Goal: Transaction & Acquisition: Purchase product/service

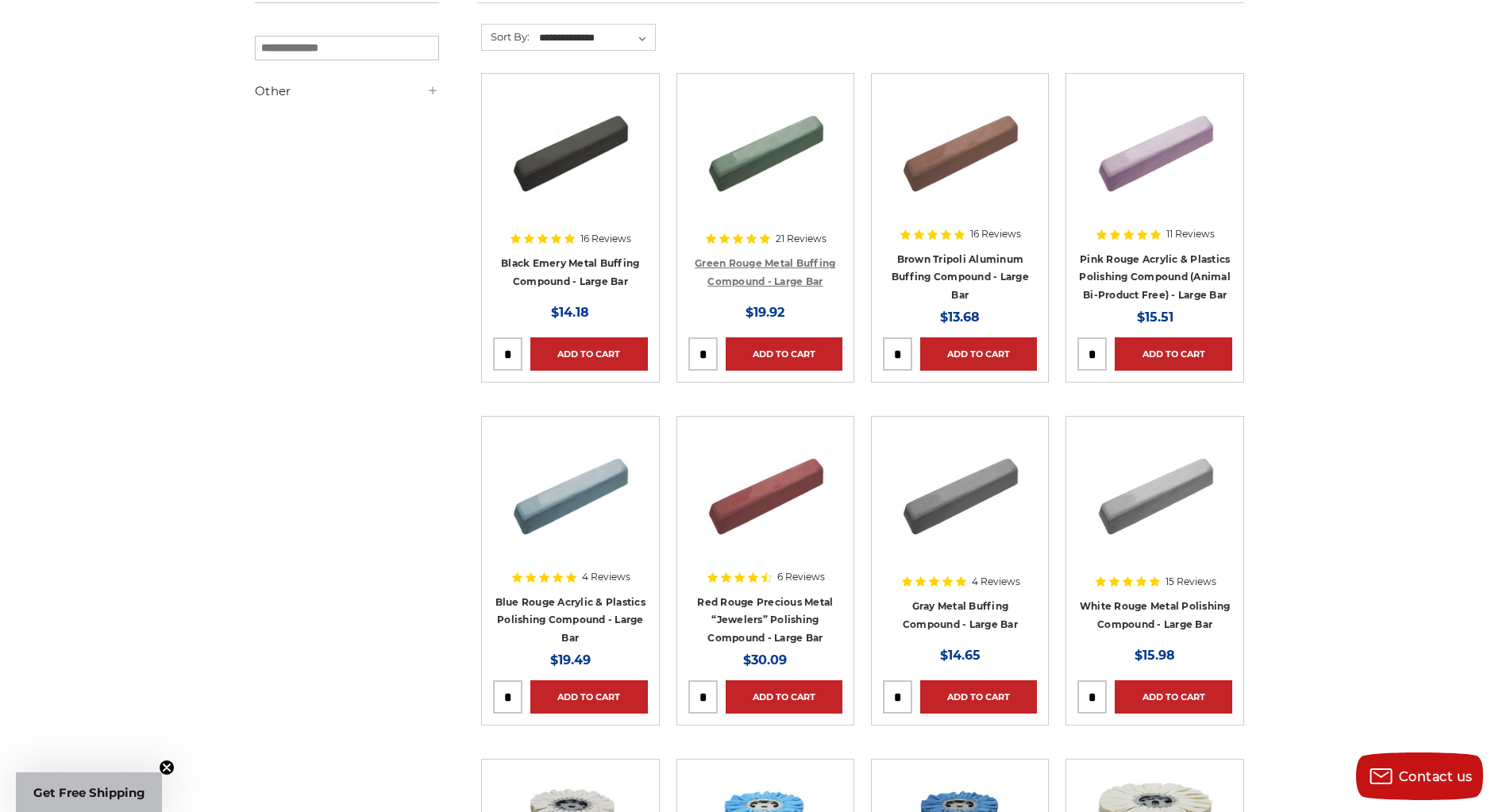
scroll to position [158, 0]
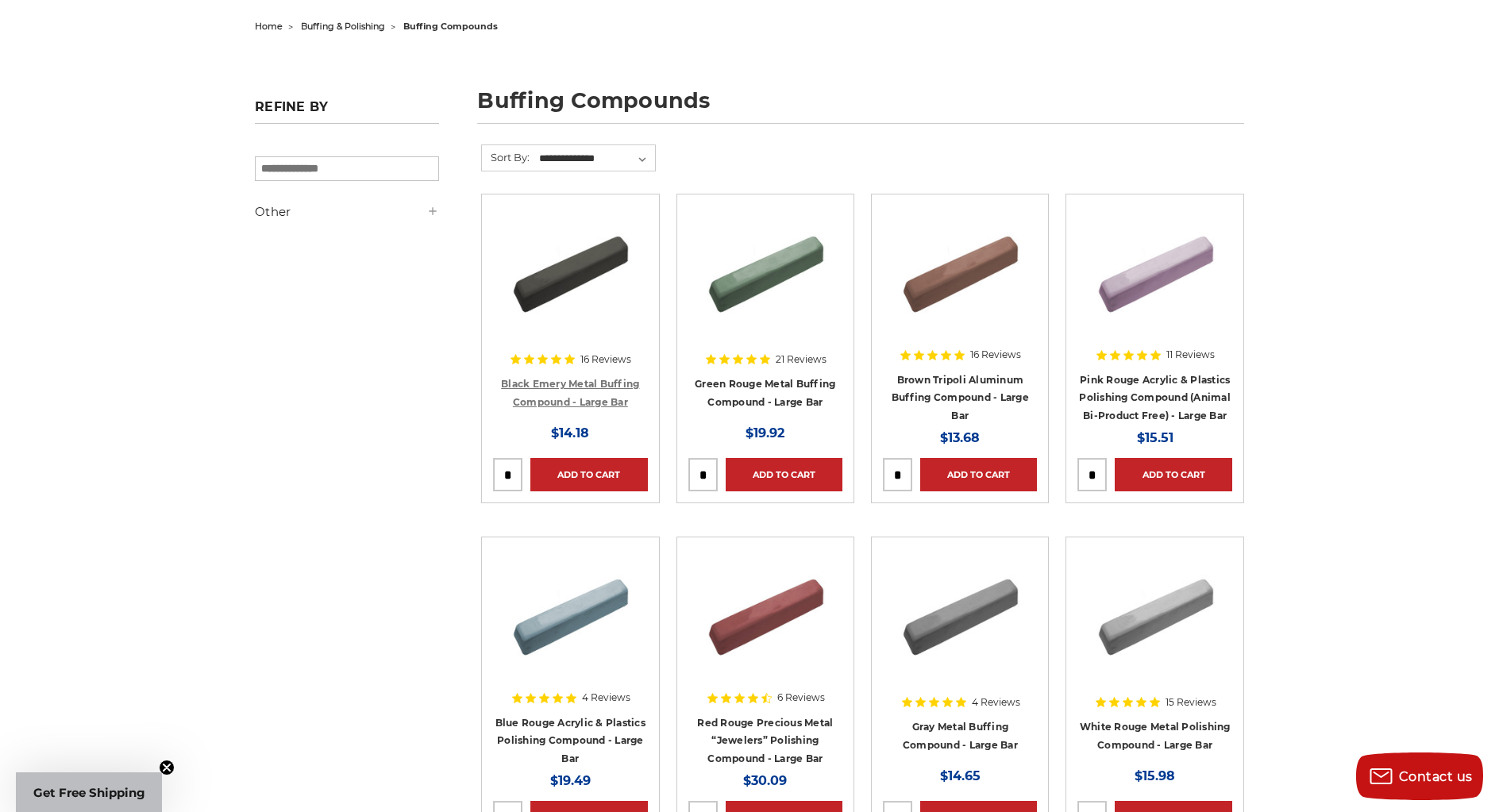
click at [572, 385] on link "Black Emery Metal Buffing Compound - Large Bar" at bounding box center [570, 392] width 138 height 30
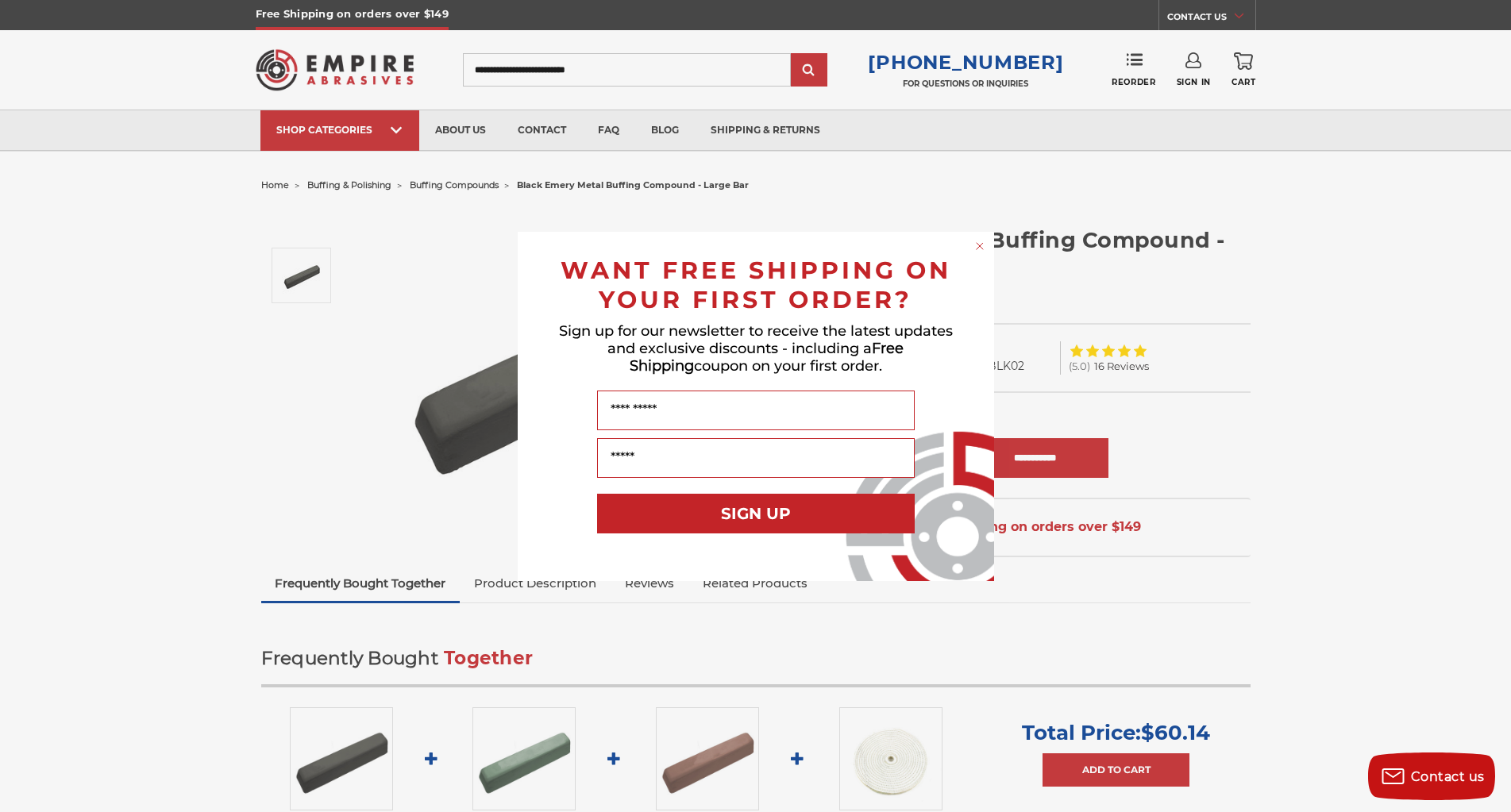
click at [985, 243] on circle "Close dialog" at bounding box center [979, 245] width 15 height 15
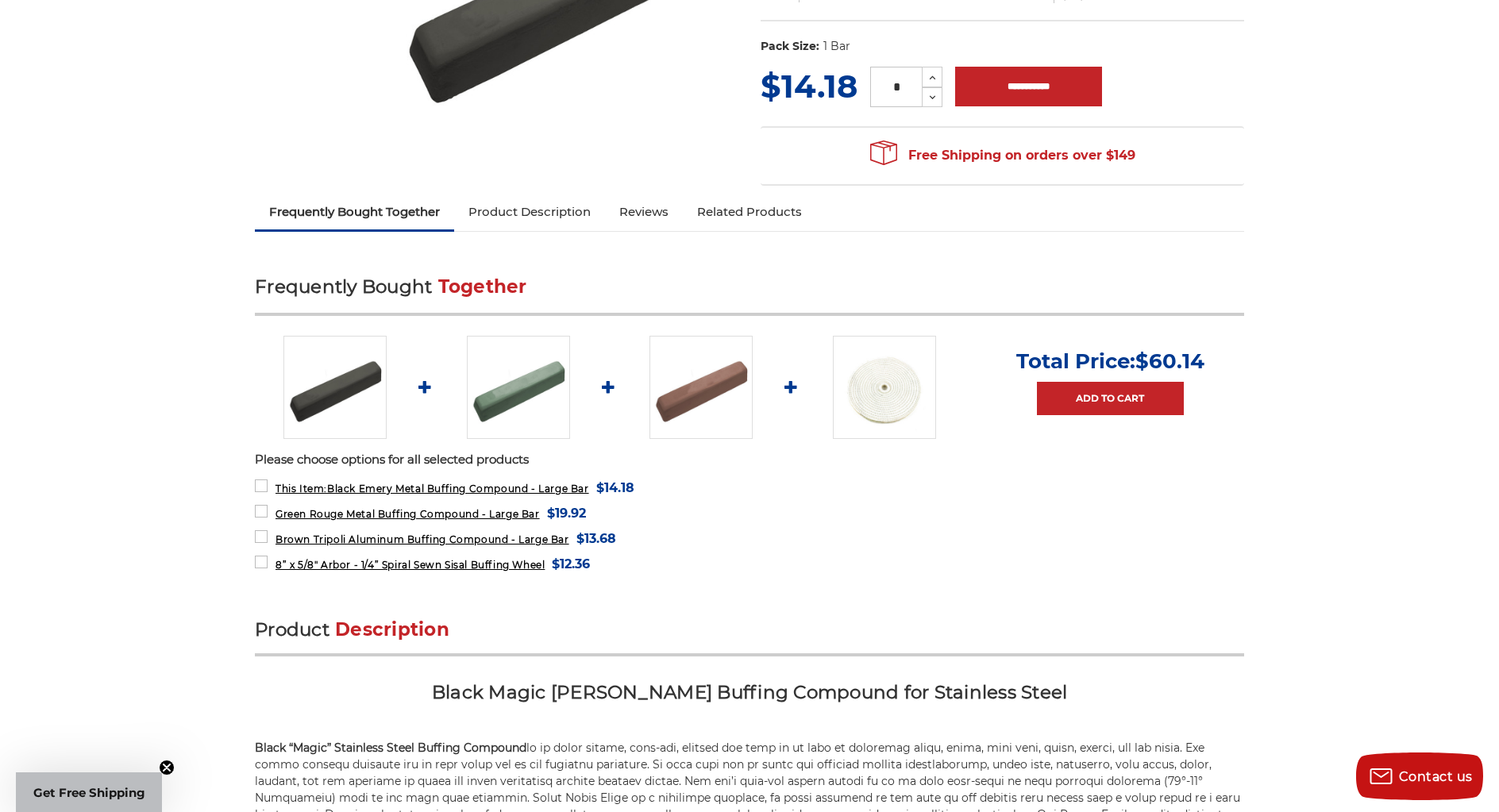
scroll to position [318, 0]
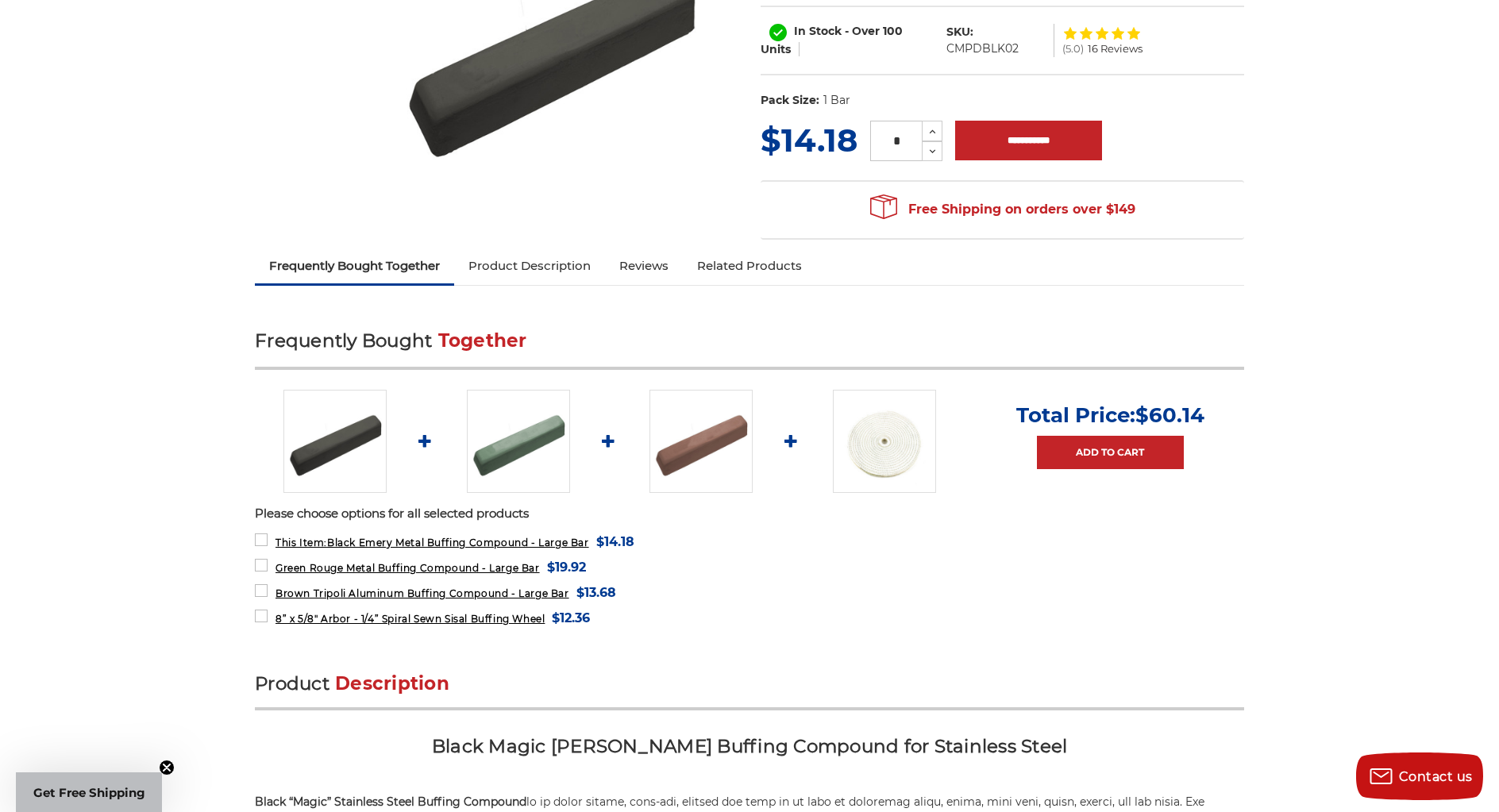
click at [486, 458] on img at bounding box center [518, 441] width 103 height 103
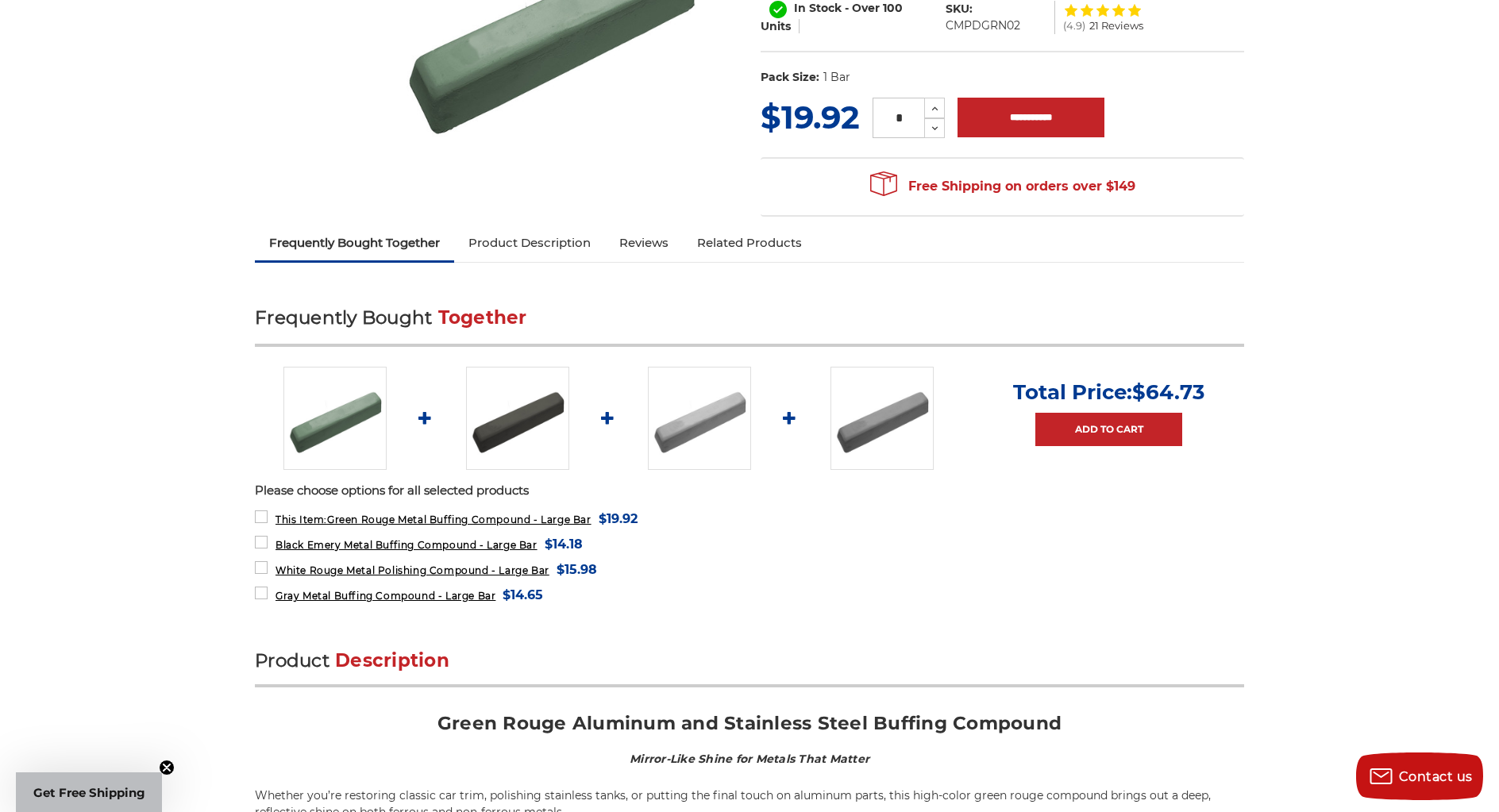
scroll to position [318, 0]
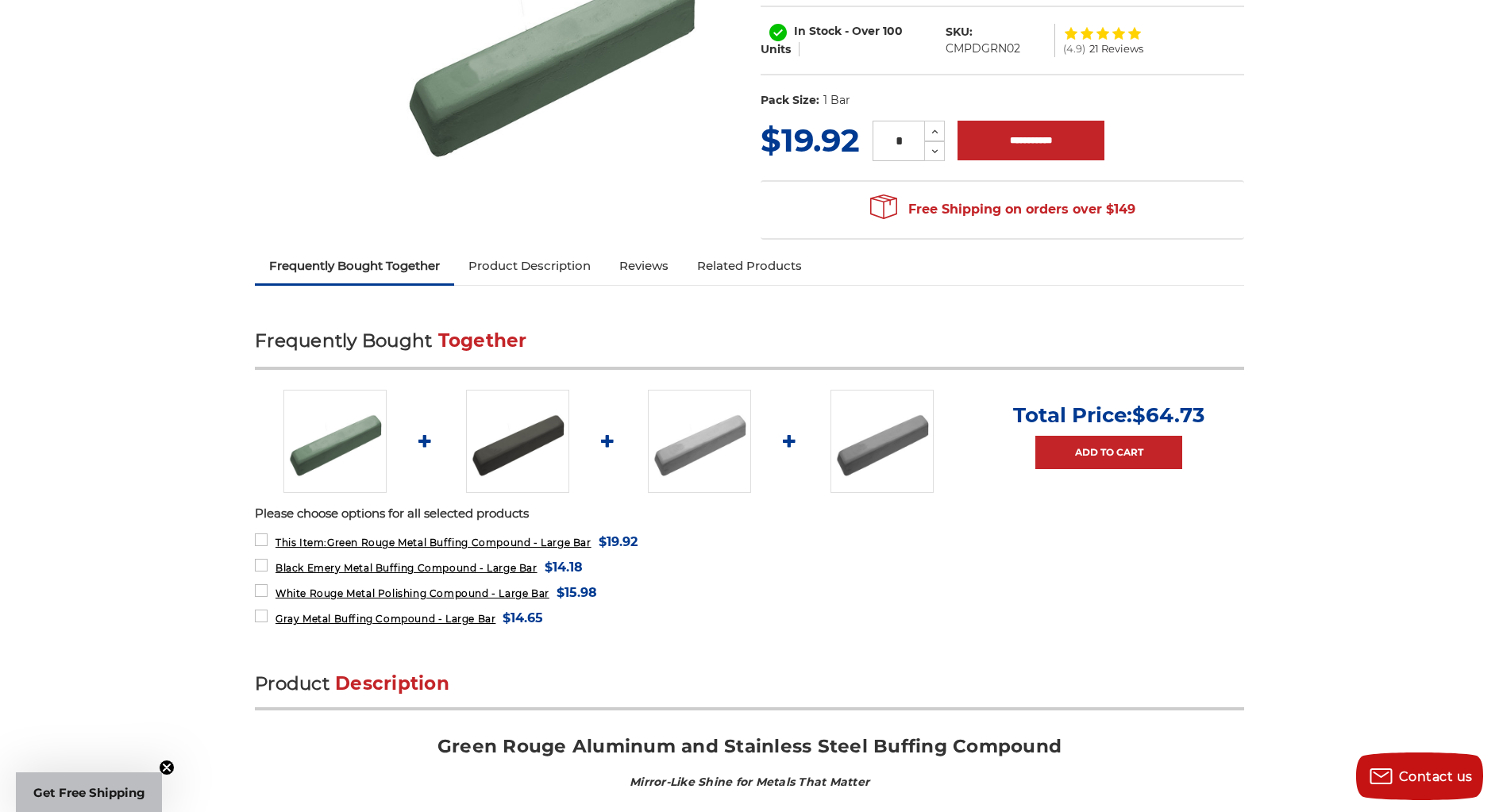
click at [682, 453] on img at bounding box center [700, 441] width 103 height 103
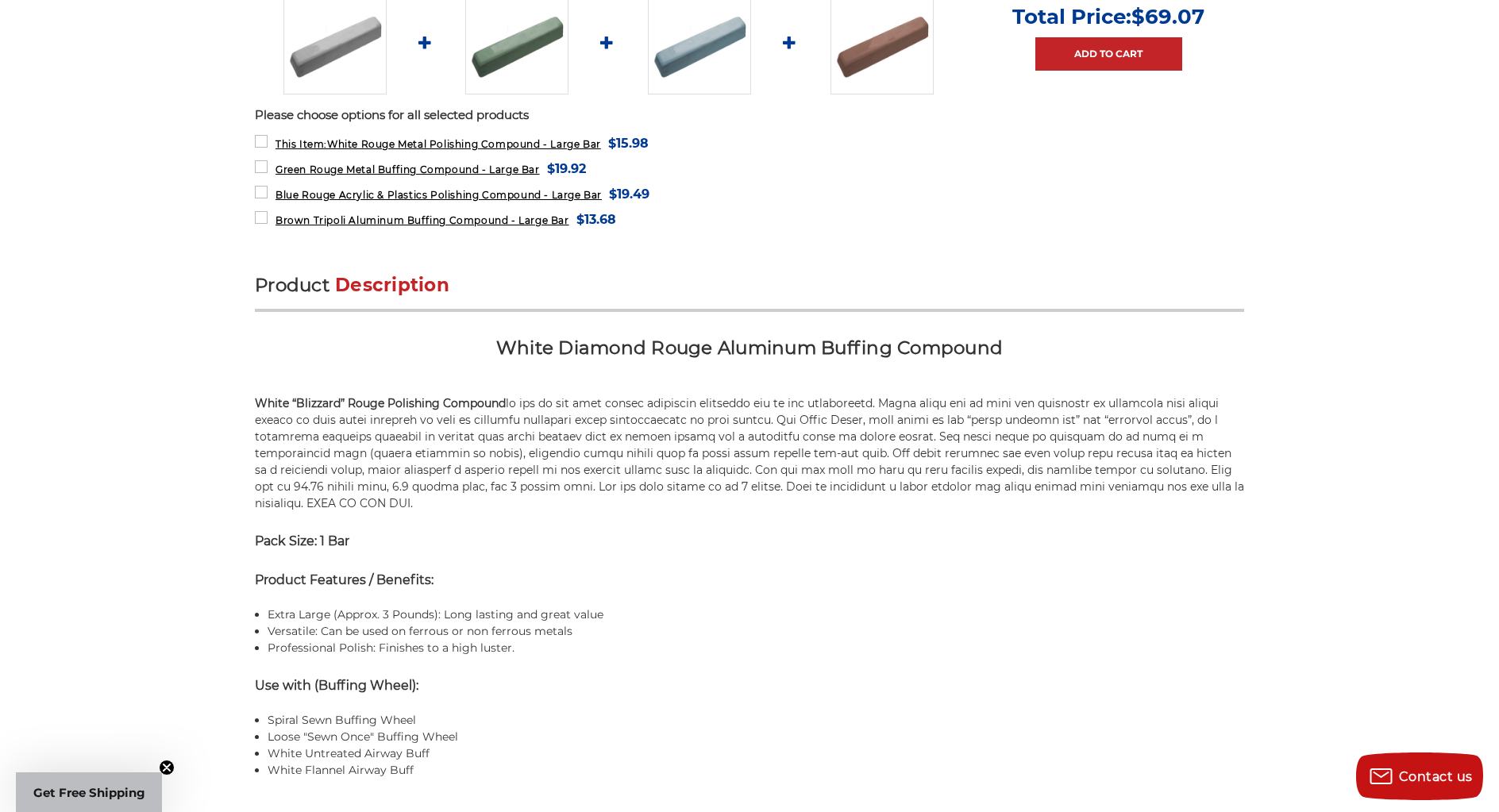
scroll to position [635, 0]
